Goal: Navigation & Orientation: Find specific page/section

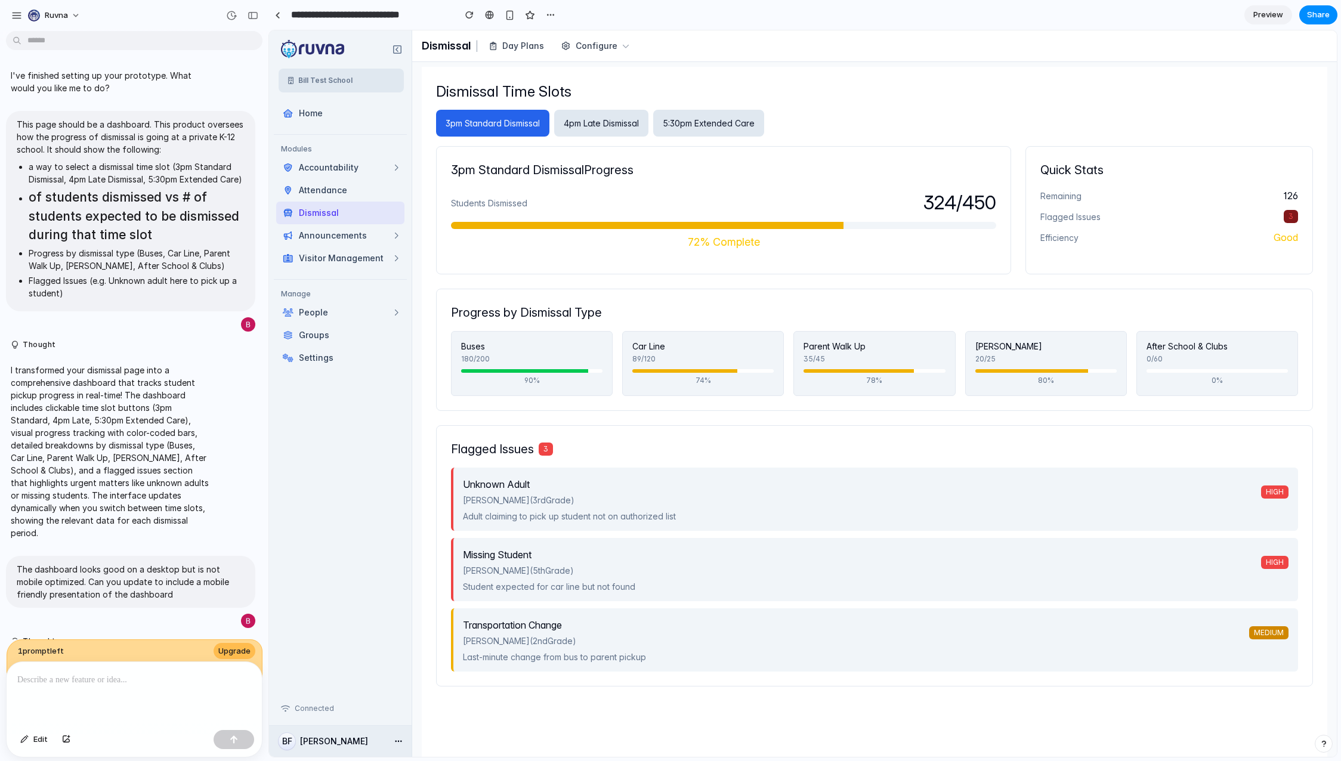
scroll to position [229, 0]
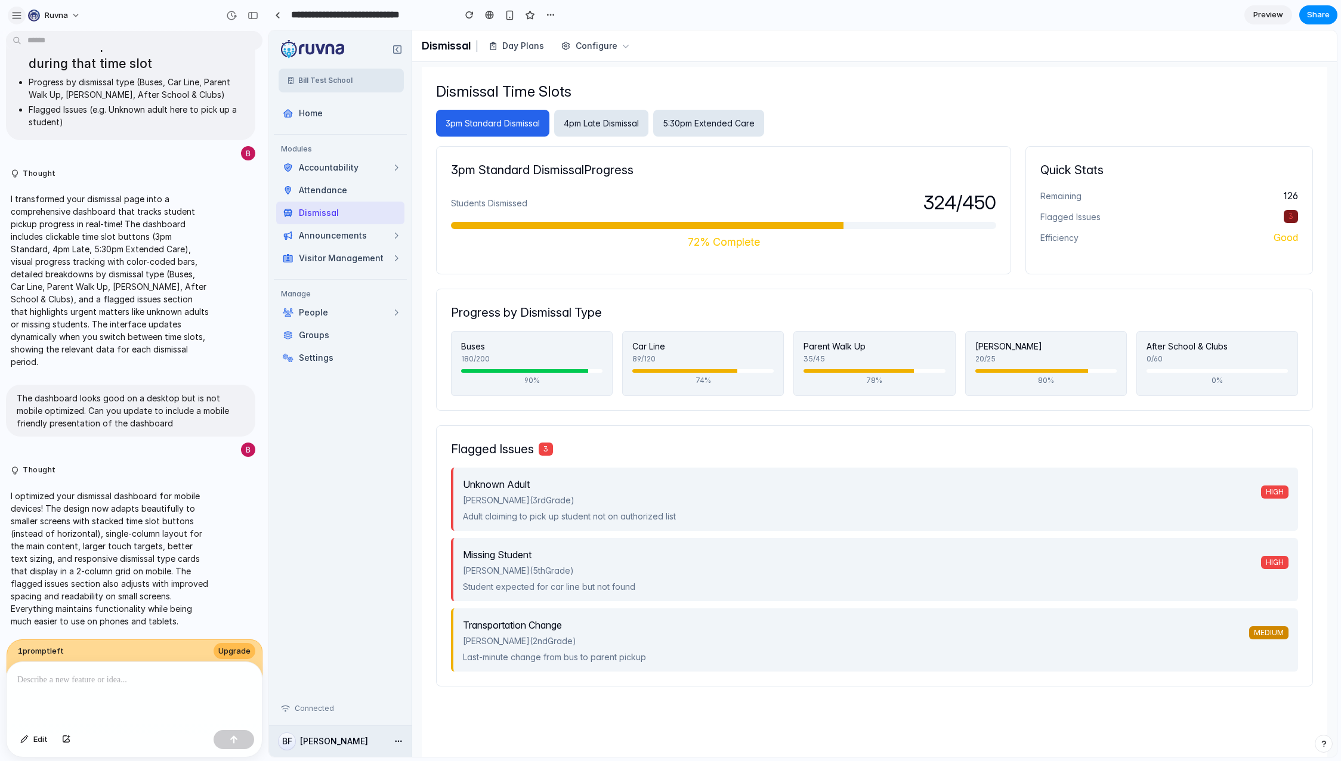
click at [20, 17] on div "button" at bounding box center [16, 15] width 11 height 11
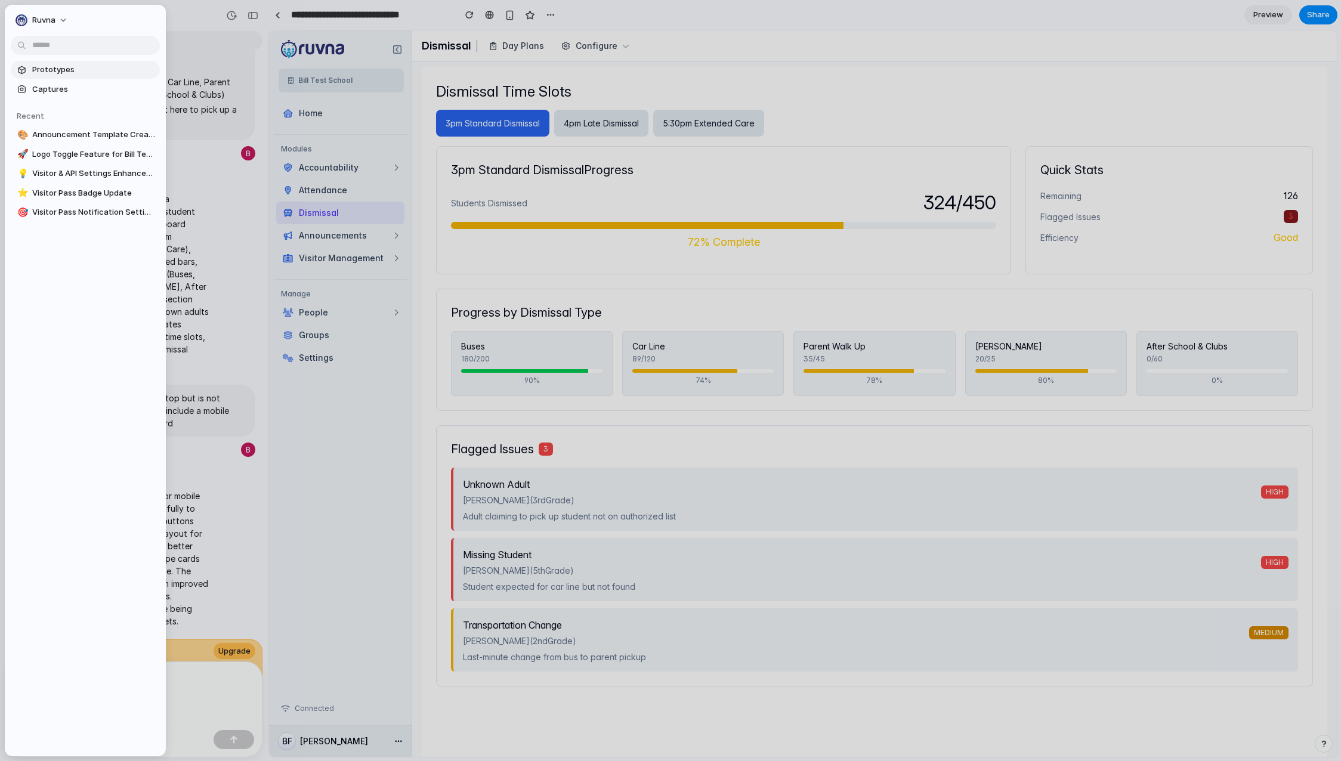
click at [60, 73] on span "Prototypes" at bounding box center [93, 70] width 123 height 12
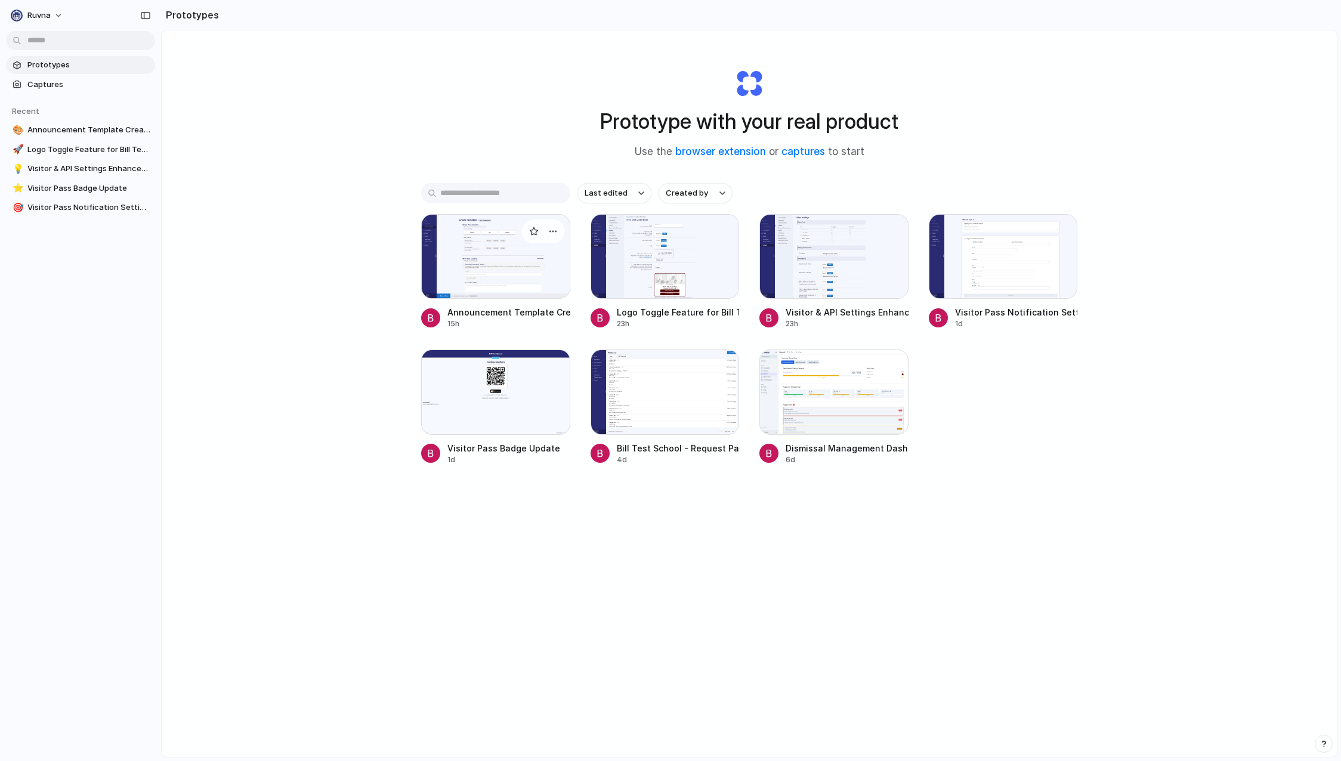
click at [531, 279] on div at bounding box center [495, 256] width 149 height 85
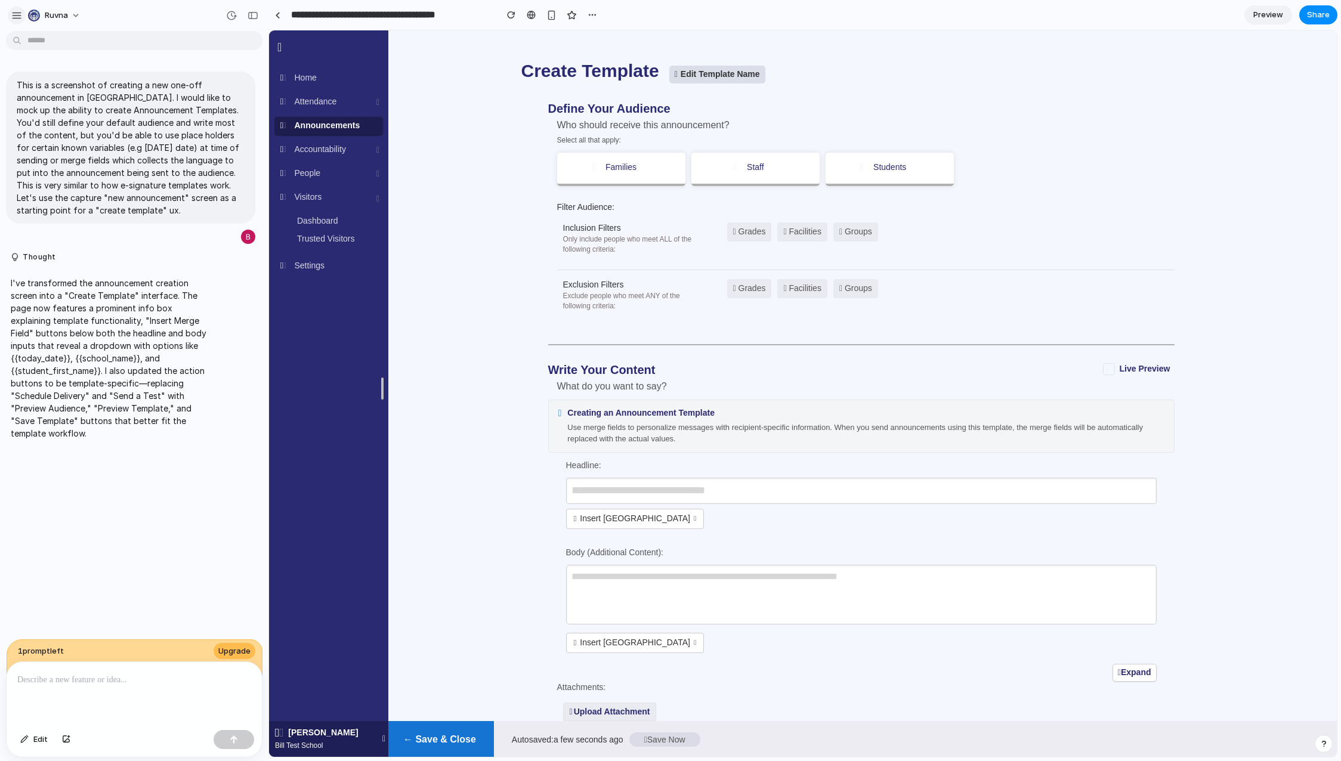
click at [20, 14] on div "button" at bounding box center [16, 15] width 11 height 11
click at [19, 14] on div "button" at bounding box center [16, 15] width 11 height 11
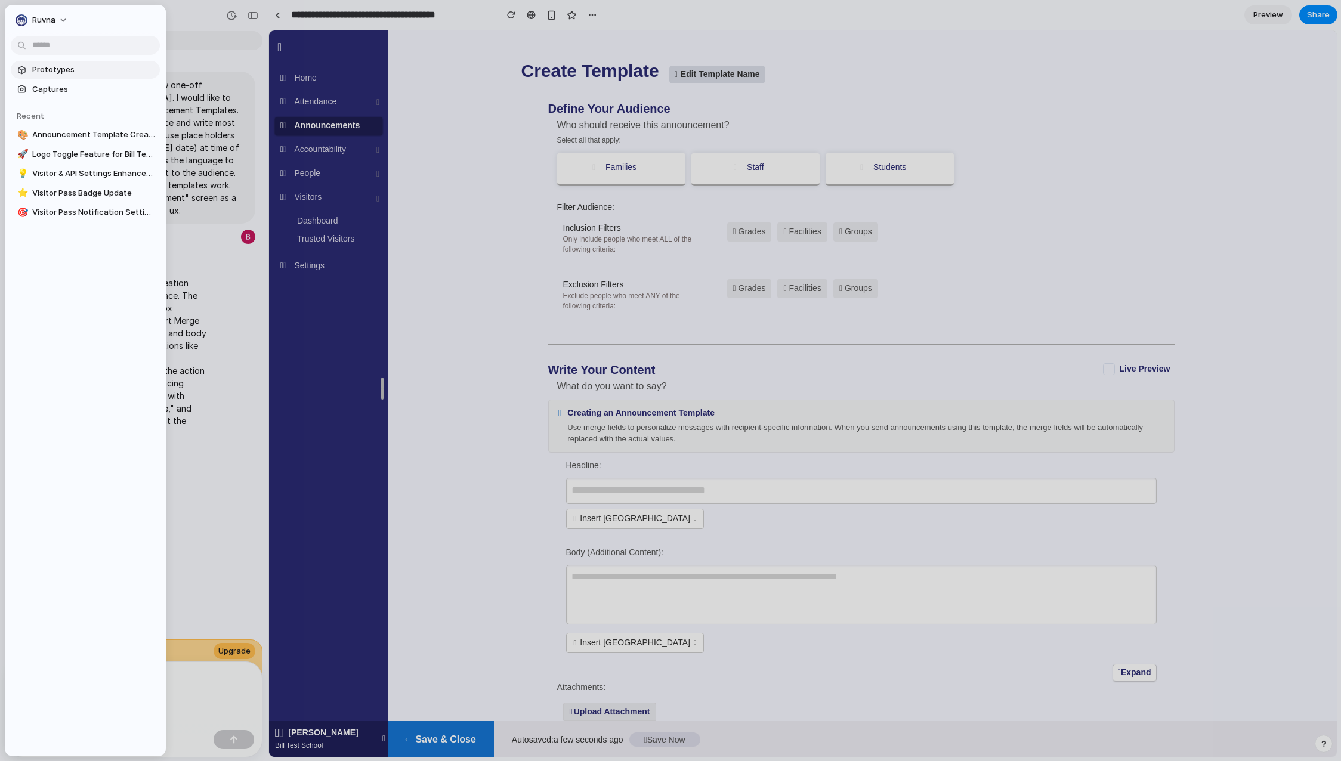
click at [50, 69] on span "Prototypes" at bounding box center [93, 70] width 123 height 12
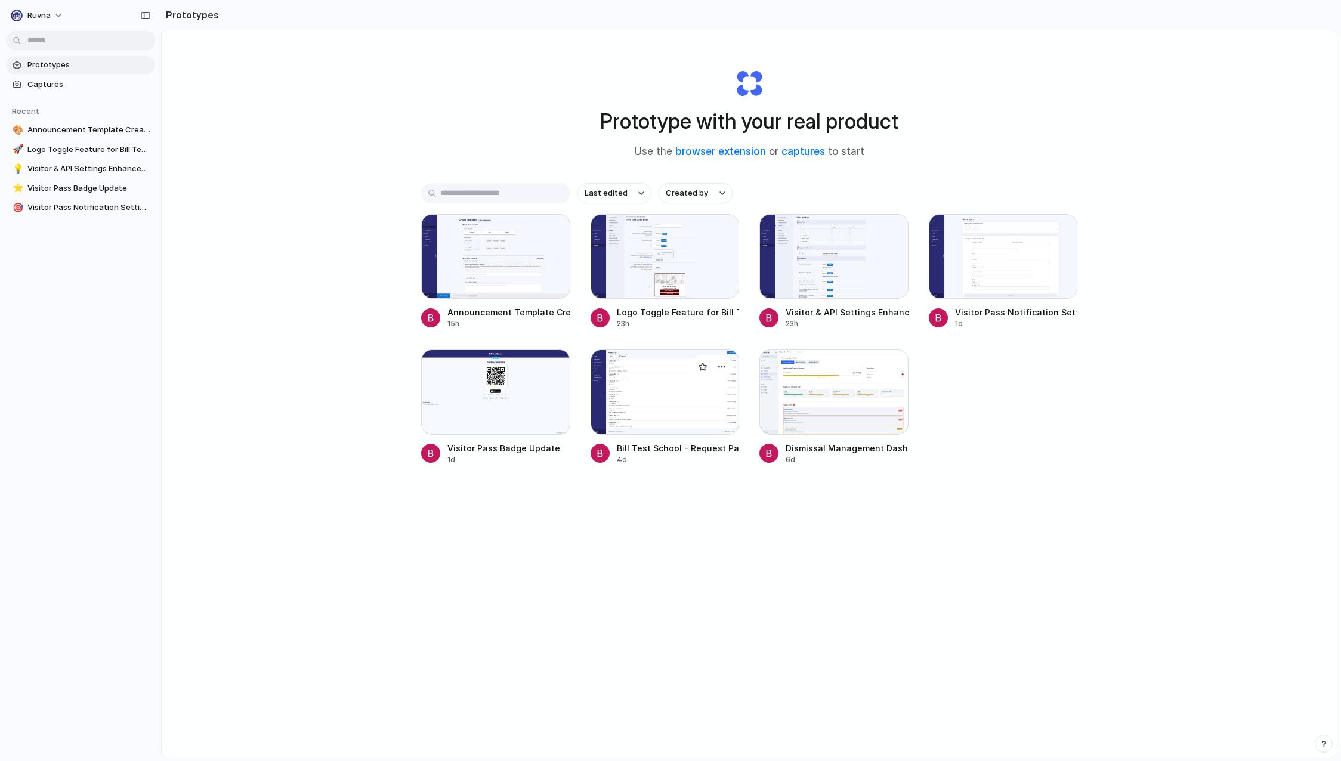
click at [671, 387] on div at bounding box center [665, 392] width 149 height 85
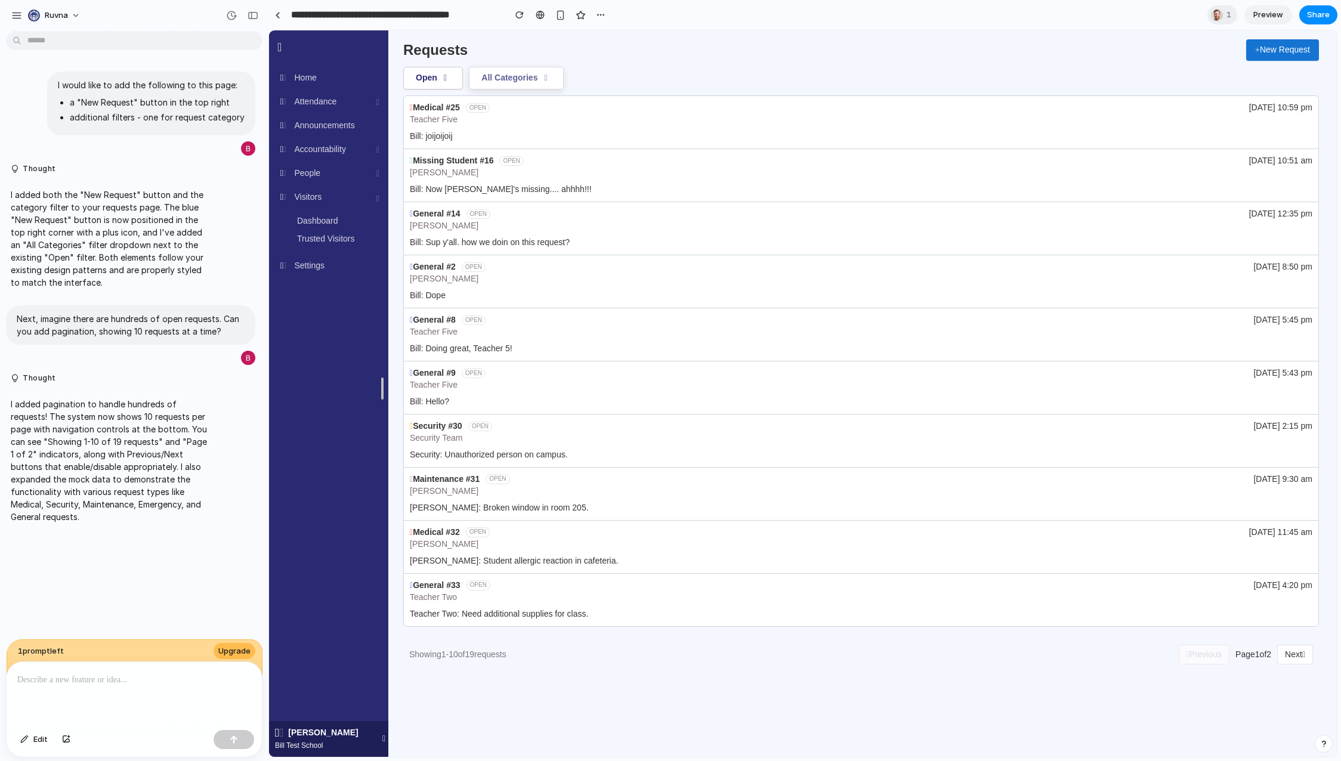
click at [522, 76] on button "All Categories" at bounding box center [516, 78] width 95 height 23
click at [798, 78] on div "Open All Categories" at bounding box center [861, 78] width 916 height 23
click at [523, 79] on button "All Categories" at bounding box center [516, 78] width 95 height 23
click at [779, 69] on div "Open All Categories" at bounding box center [861, 78] width 916 height 23
click at [1281, 659] on button "Next" at bounding box center [1295, 655] width 36 height 20
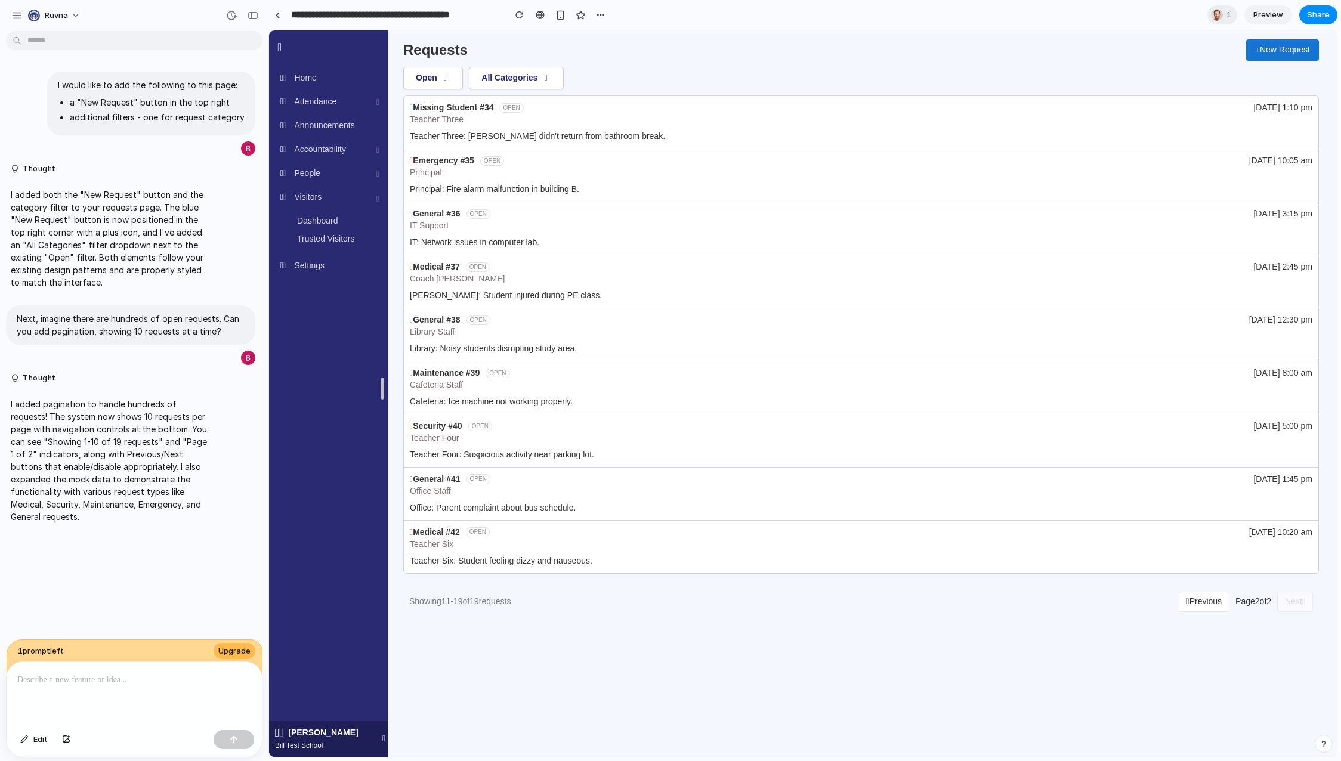
click at [1186, 602] on button "Previous" at bounding box center [1204, 602] width 51 height 20
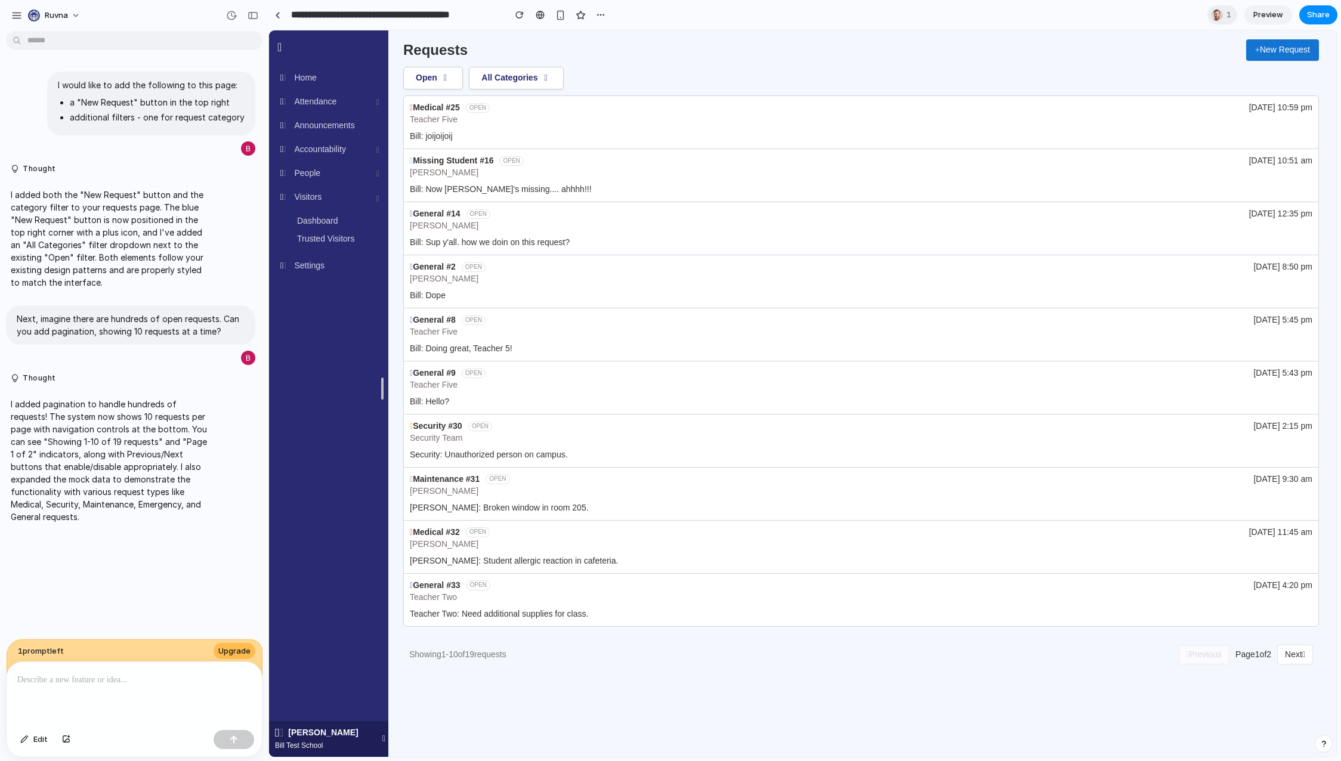
click at [1298, 660] on button "Next" at bounding box center [1295, 655] width 36 height 20
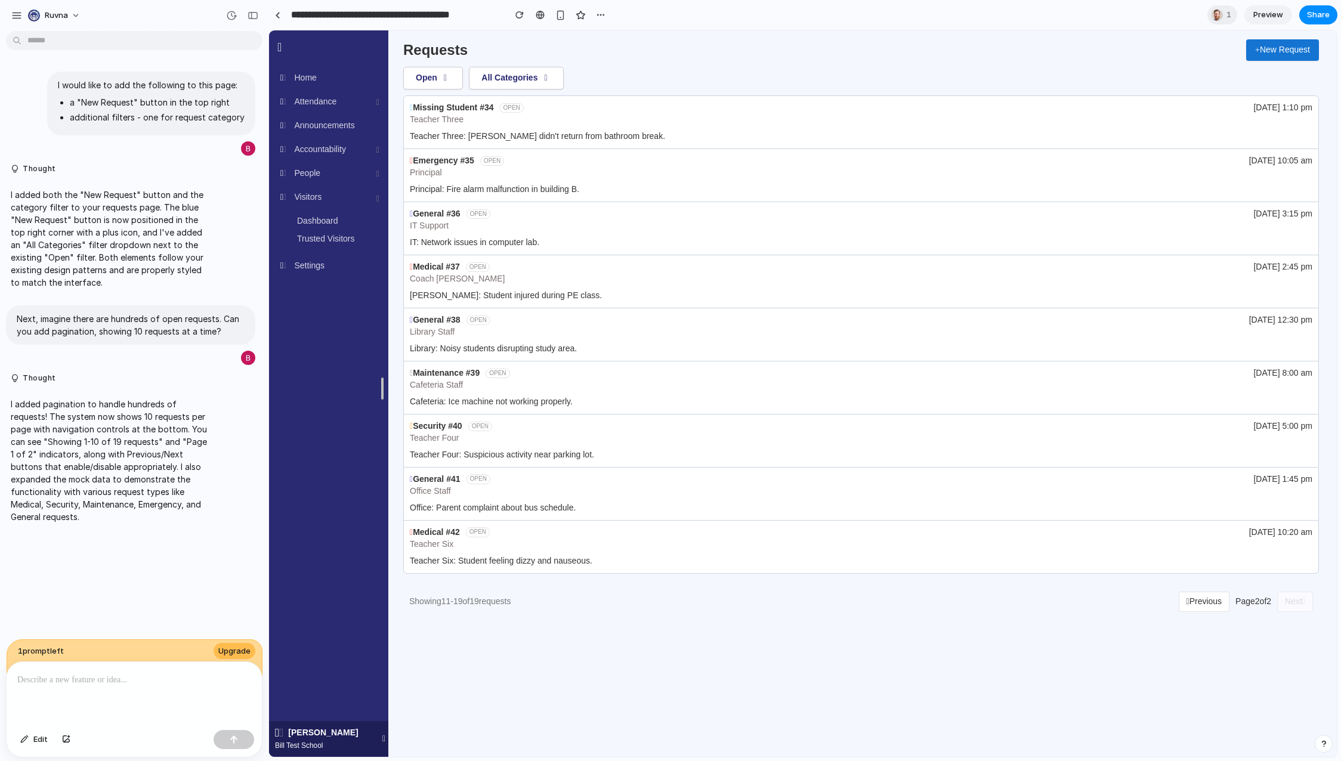
click at [1197, 605] on button "Previous" at bounding box center [1204, 602] width 51 height 20
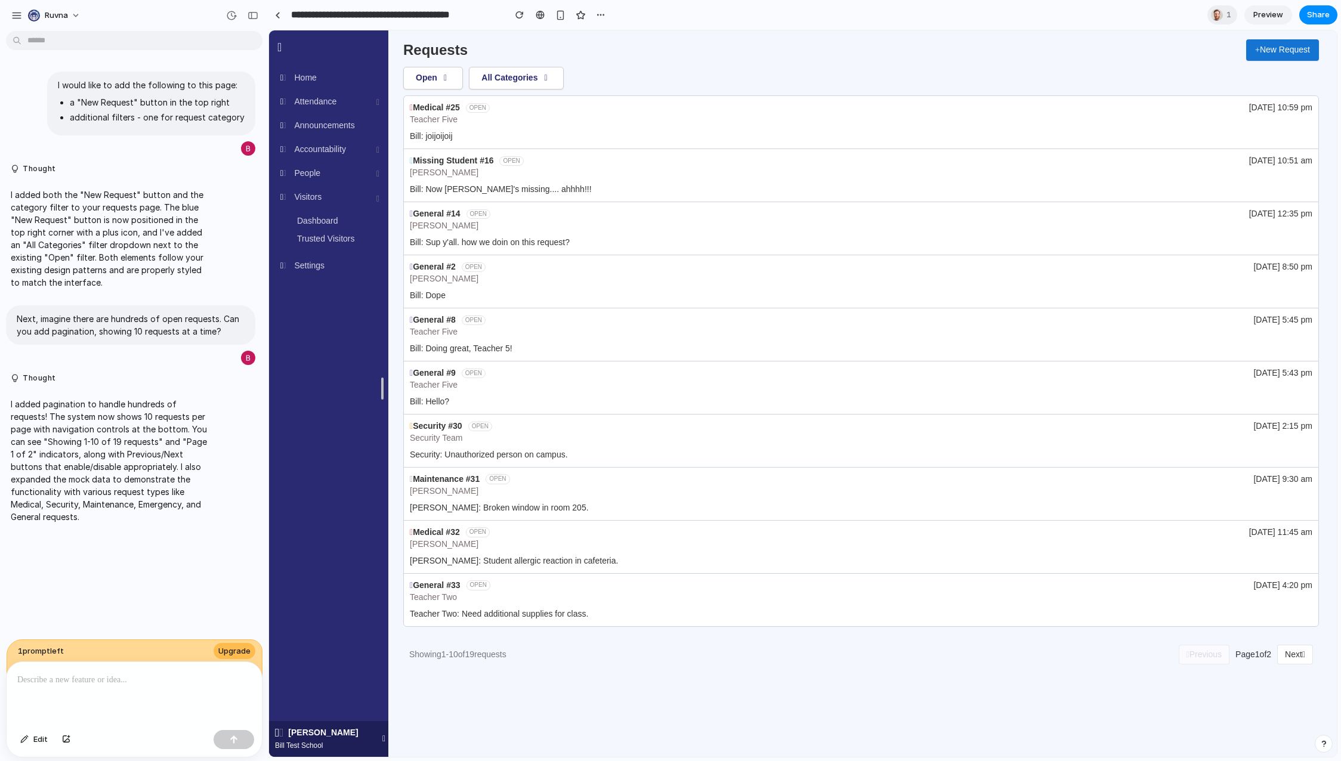
click at [572, 81] on div "Open All Categories" at bounding box center [861, 78] width 916 height 23
click at [551, 78] on icon at bounding box center [545, 78] width 11 height 8
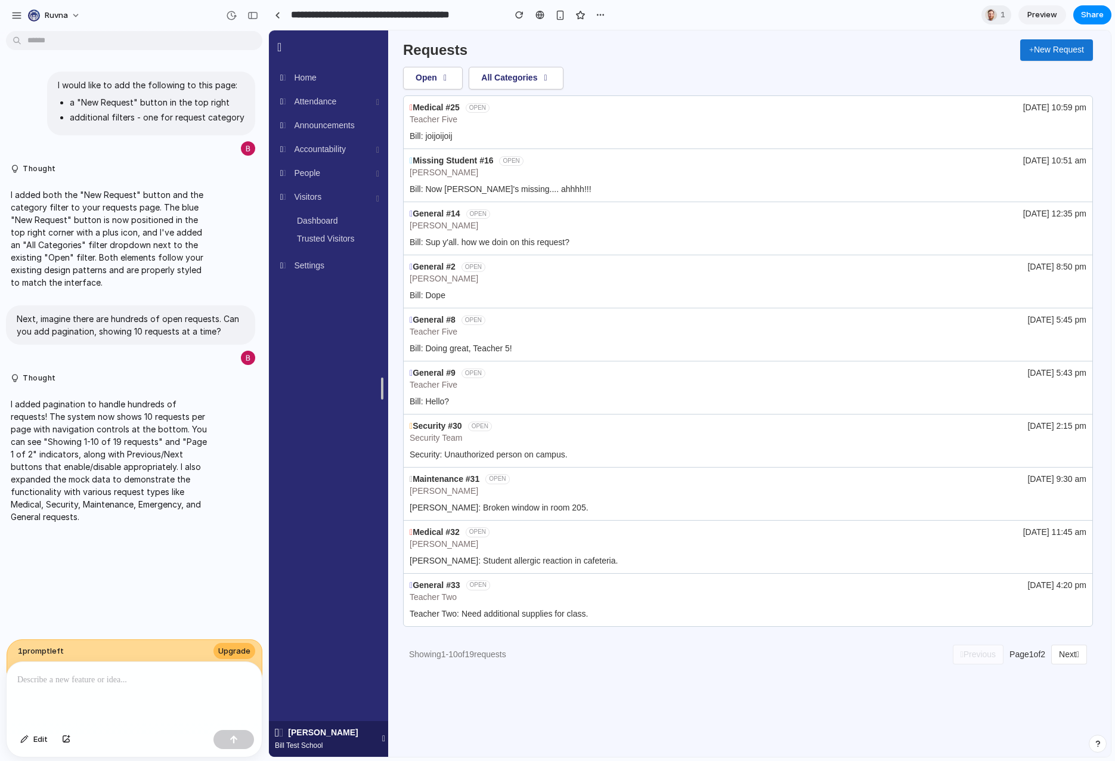
drag, startPoint x: 1062, startPoint y: 653, endPoint x: 1056, endPoint y: 653, distance: 6.0
click at [1062, 653] on button "Next" at bounding box center [1070, 655] width 36 height 20
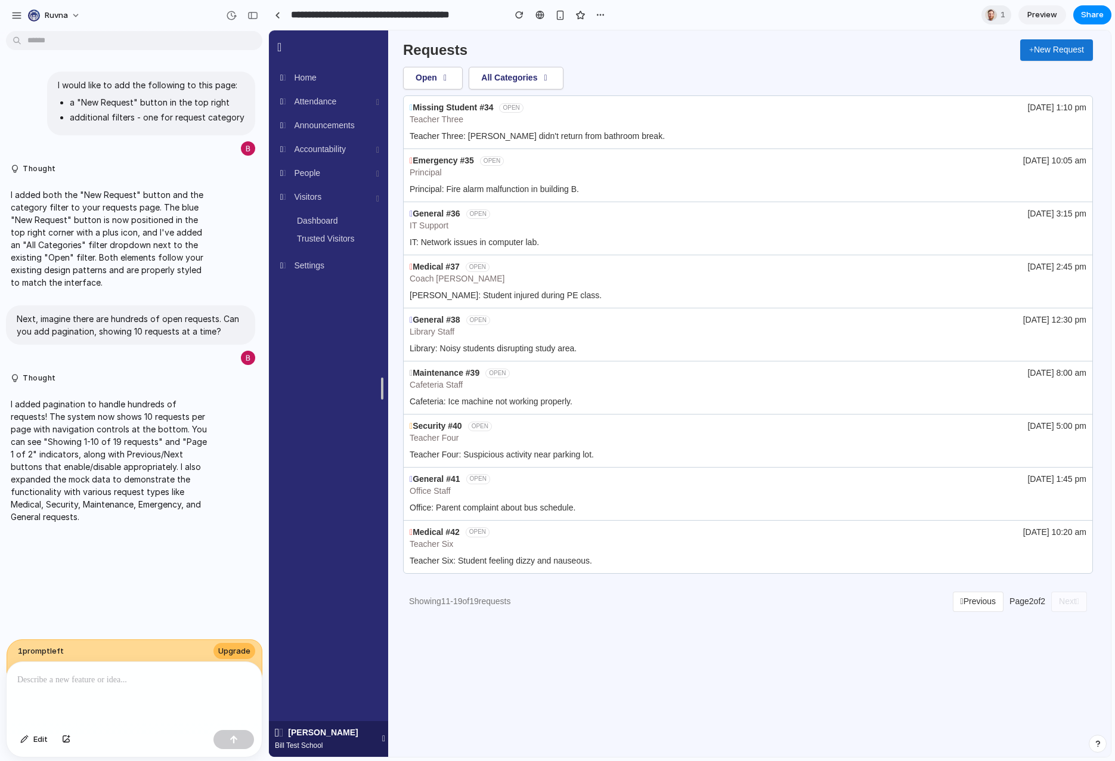
click at [970, 607] on button "Previous" at bounding box center [978, 602] width 51 height 20
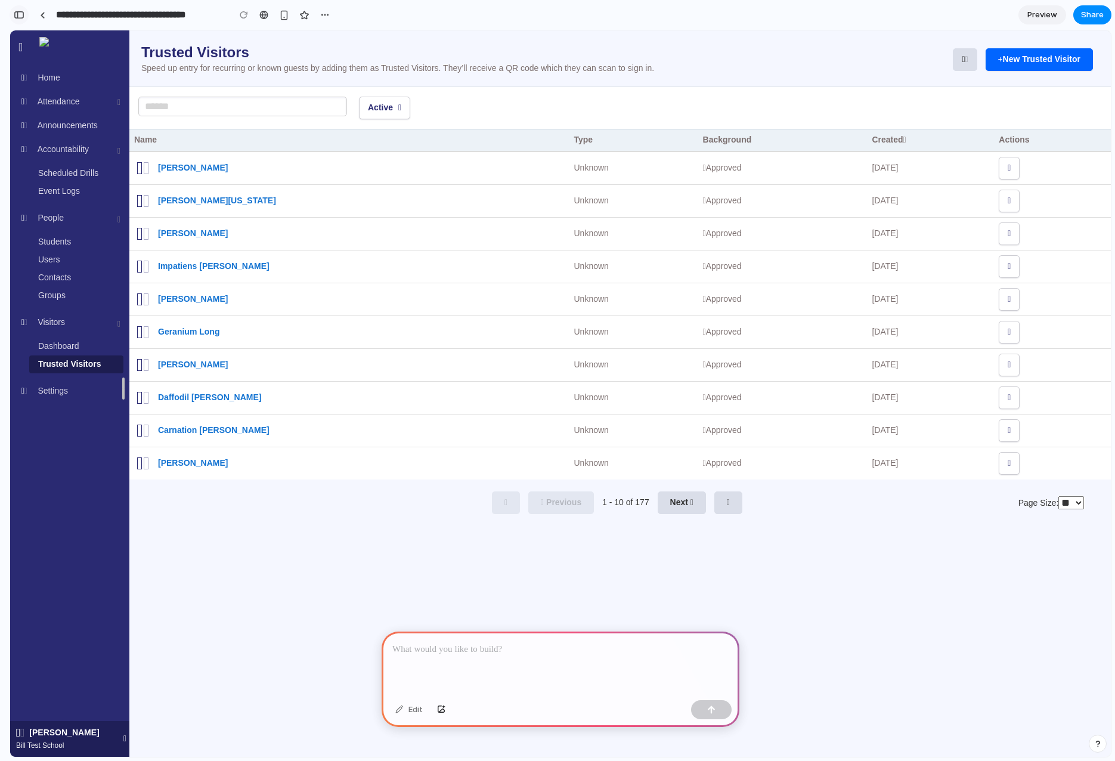
click at [23, 16] on div "button" at bounding box center [19, 15] width 11 height 8
